Goal: Navigation & Orientation: Find specific page/section

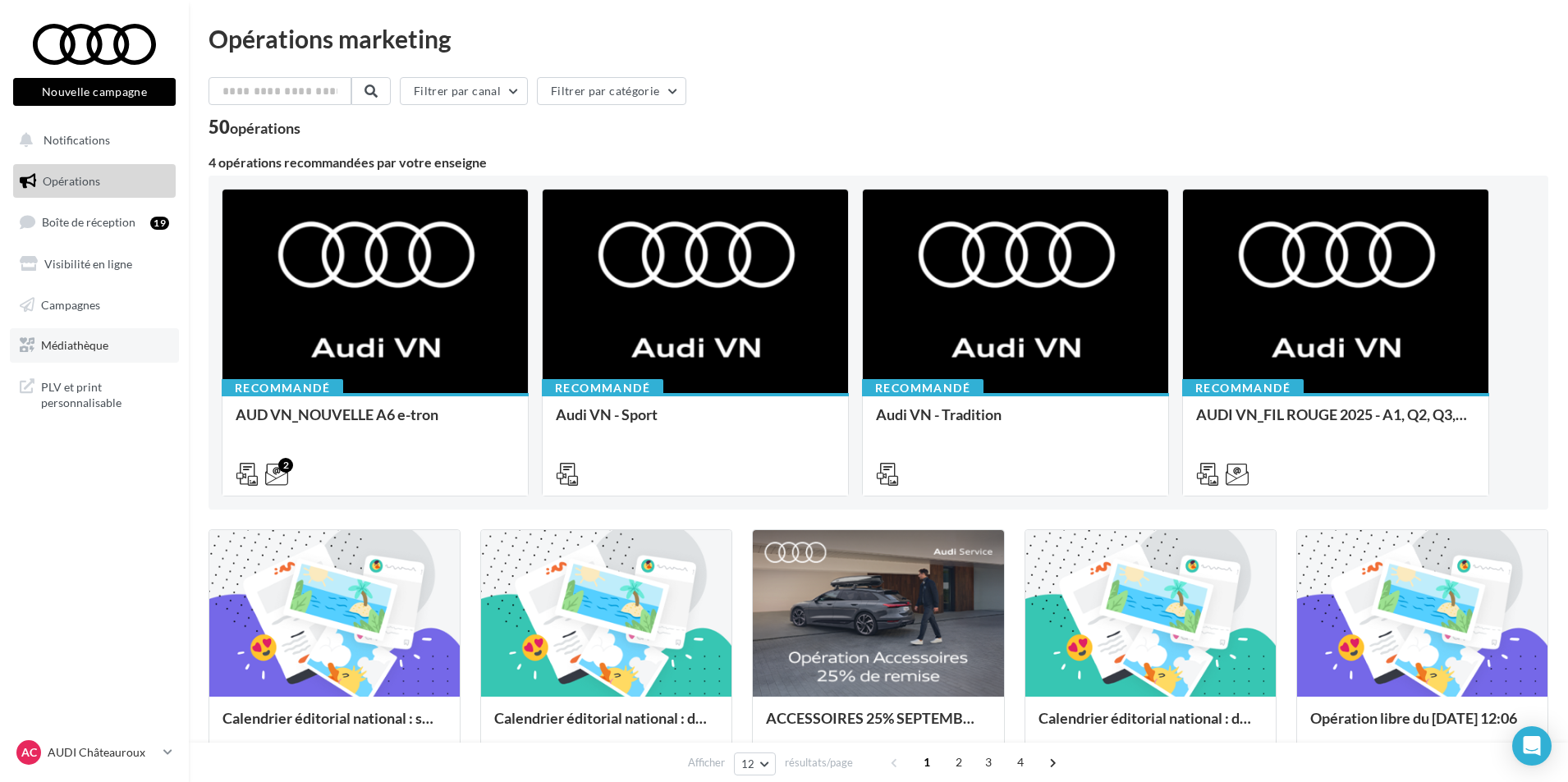
click at [126, 340] on link "Médiathèque" at bounding box center [94, 346] width 169 height 35
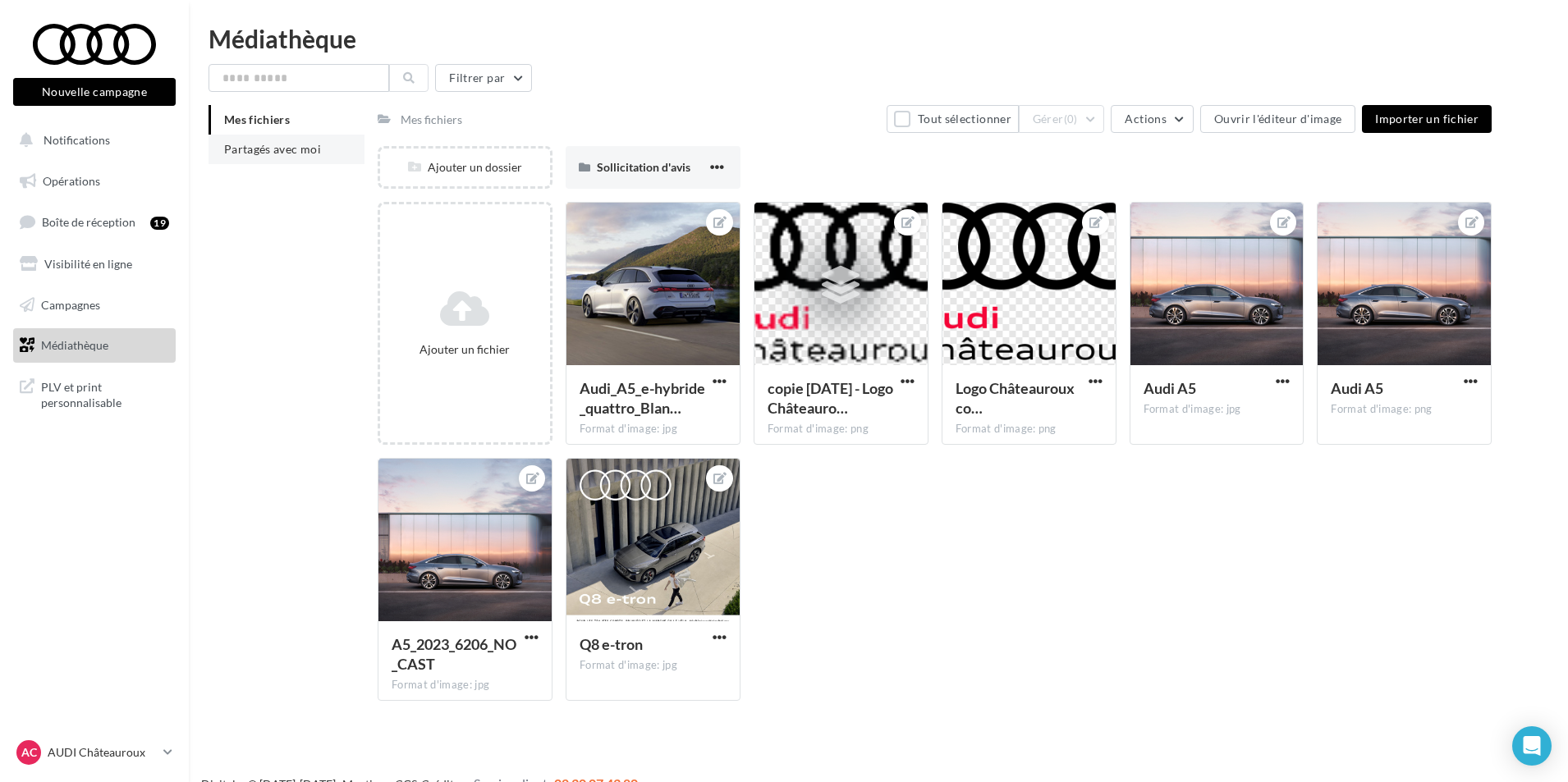
click at [320, 151] on span "Partagés avec moi" at bounding box center [272, 149] width 97 height 14
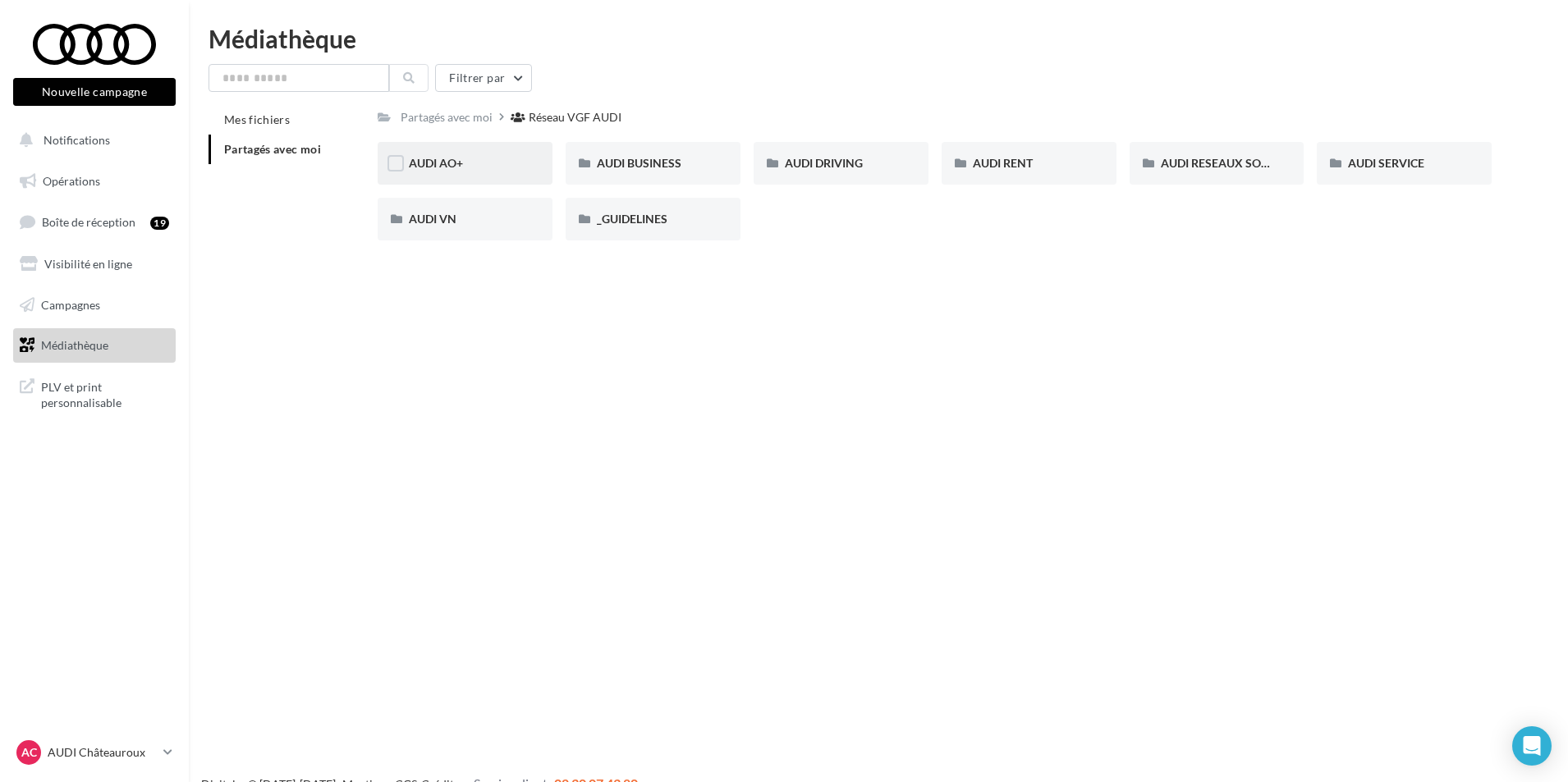
click at [533, 165] on div "AUDI AO+" at bounding box center [465, 164] width 174 height 43
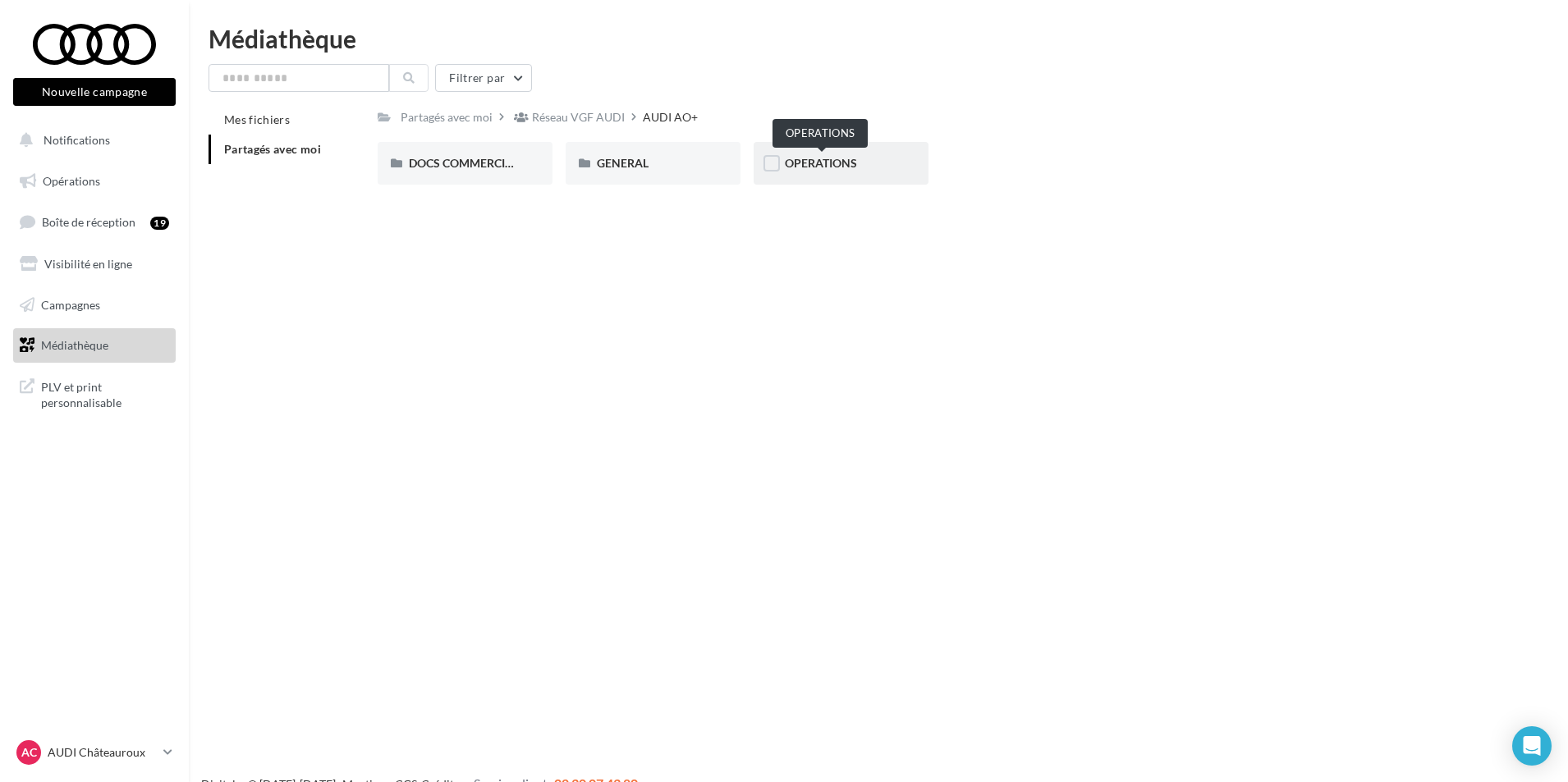
click at [825, 170] on span "OPERATIONS" at bounding box center [821, 162] width 72 height 14
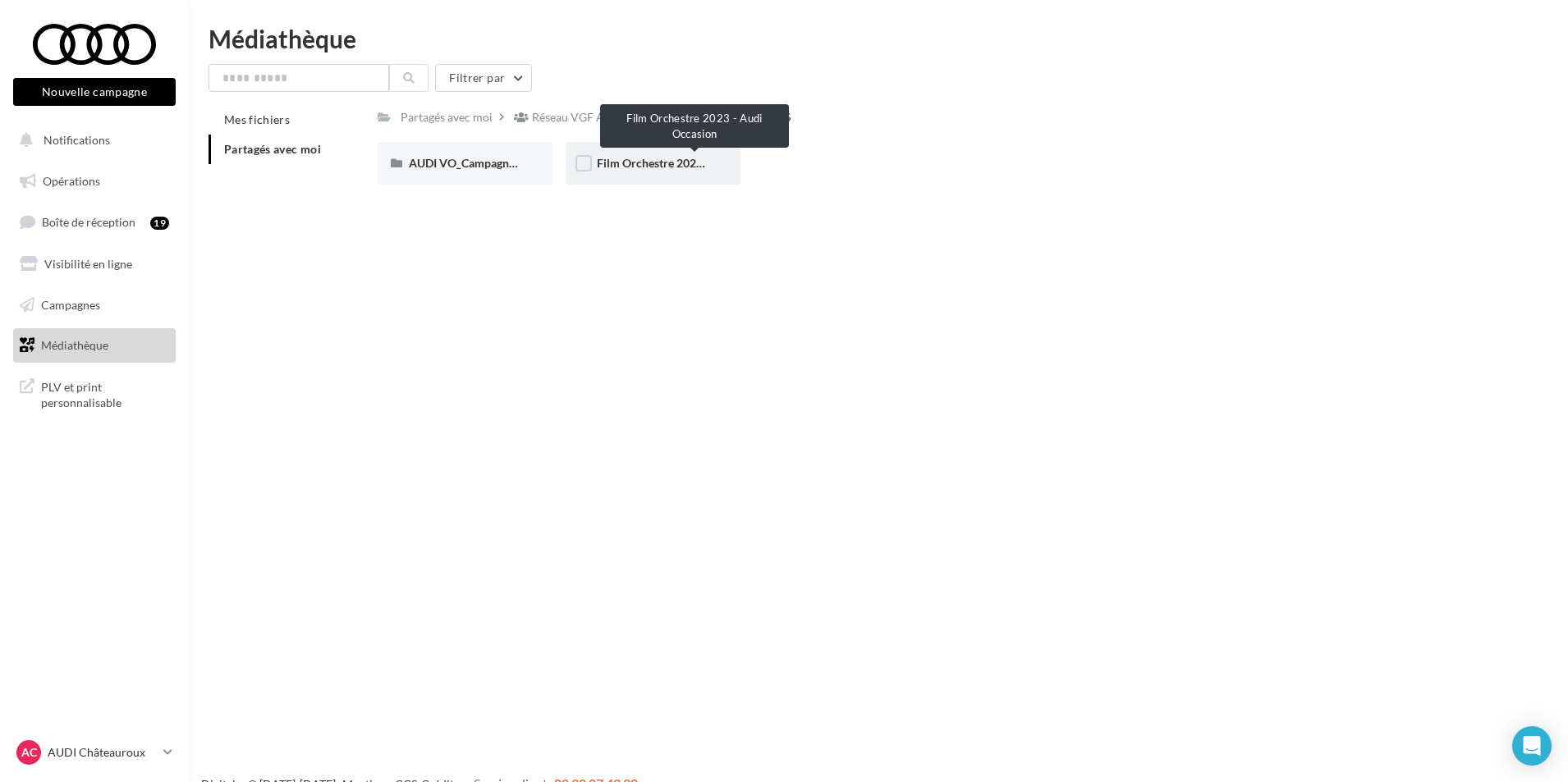
click at [630, 161] on span "Film Orchestre 2023 - Audi Occasion" at bounding box center [691, 162] width 189 height 14
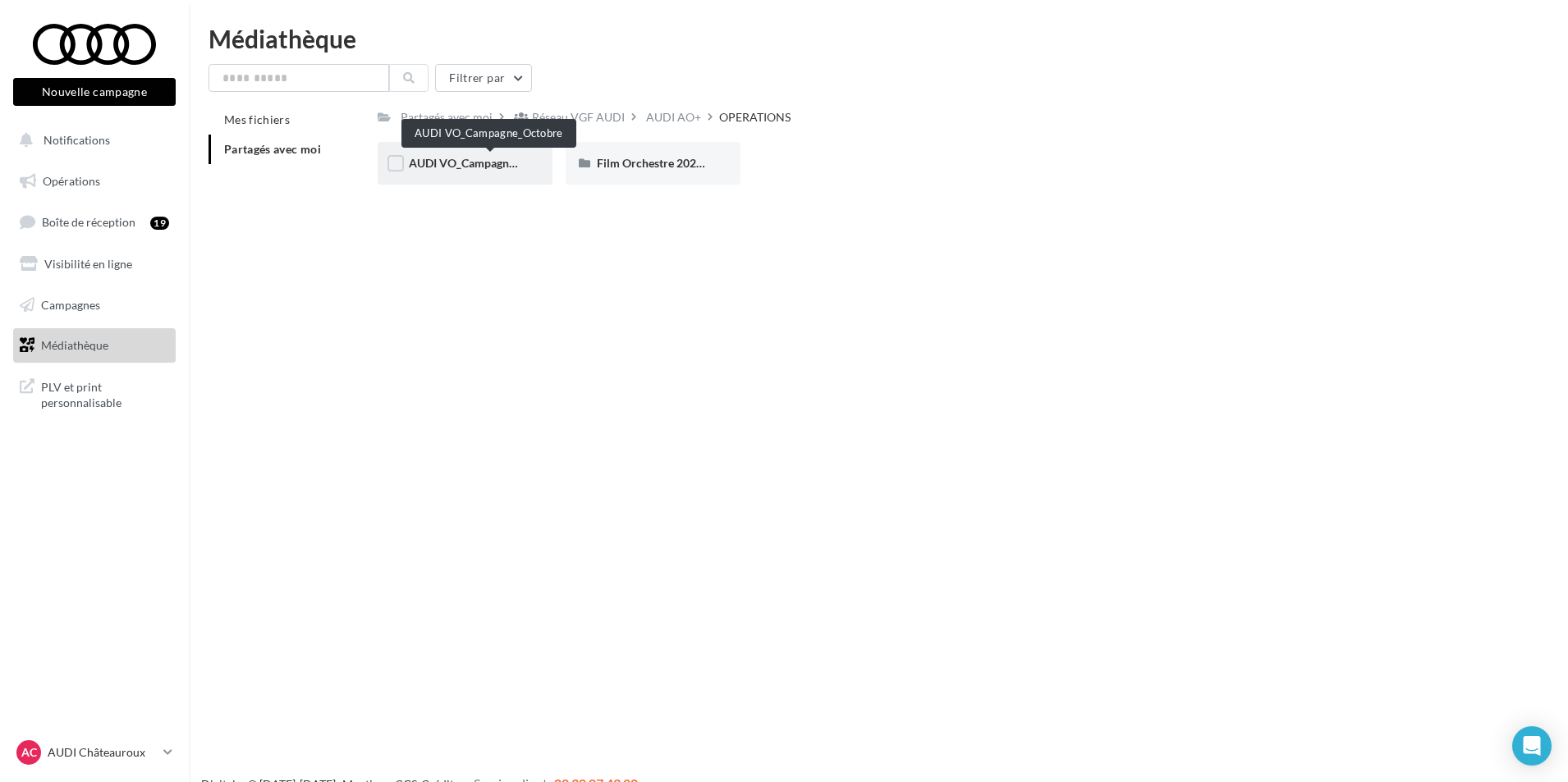
click at [496, 169] on span "AUDI VO_Campagne_Octobre" at bounding box center [486, 162] width 153 height 14
